Goal: Information Seeking & Learning: Learn about a topic

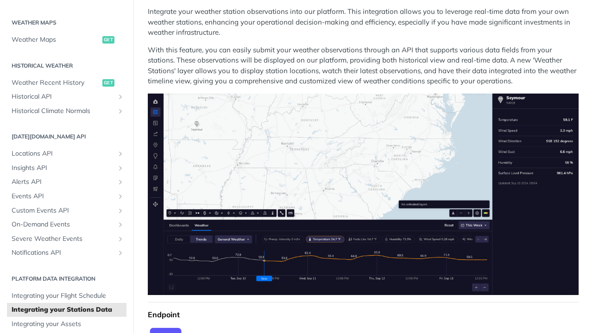
scroll to position [121, 0]
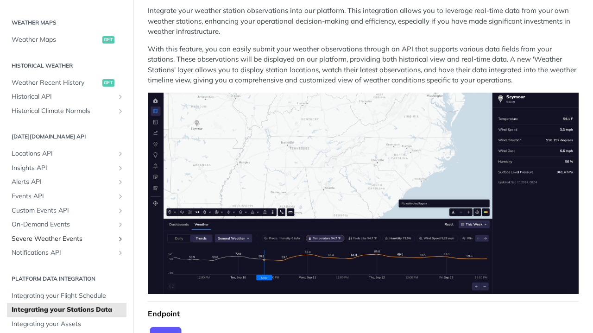
click at [39, 234] on span "Severe Weather Events" at bounding box center [63, 238] width 103 height 9
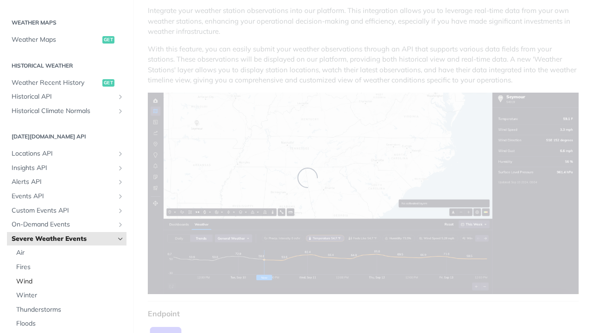
click at [29, 277] on span "Wind" at bounding box center [70, 281] width 108 height 9
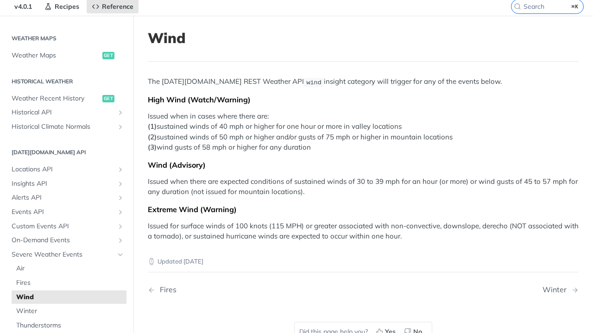
scroll to position [35, 0]
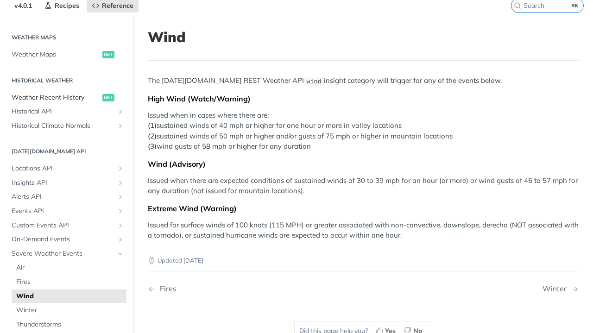
click at [50, 94] on span "Weather Recent History" at bounding box center [56, 97] width 88 height 9
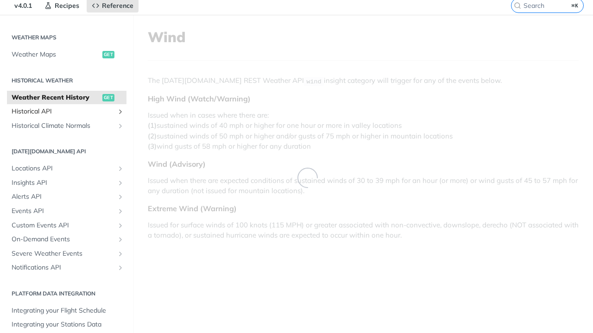
click at [30, 107] on span "Historical API" at bounding box center [63, 111] width 103 height 9
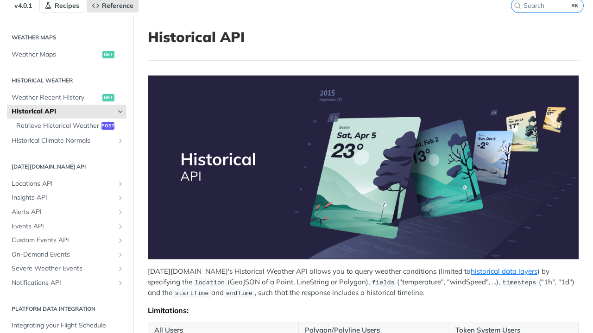
click at [66, 6] on span "Recipes" at bounding box center [67, 5] width 25 height 8
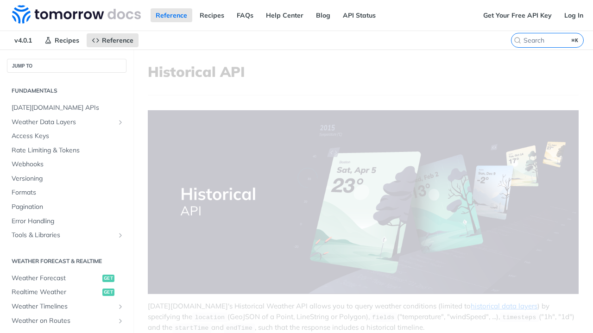
scroll to position [200, 0]
